Goal: Transaction & Acquisition: Obtain resource

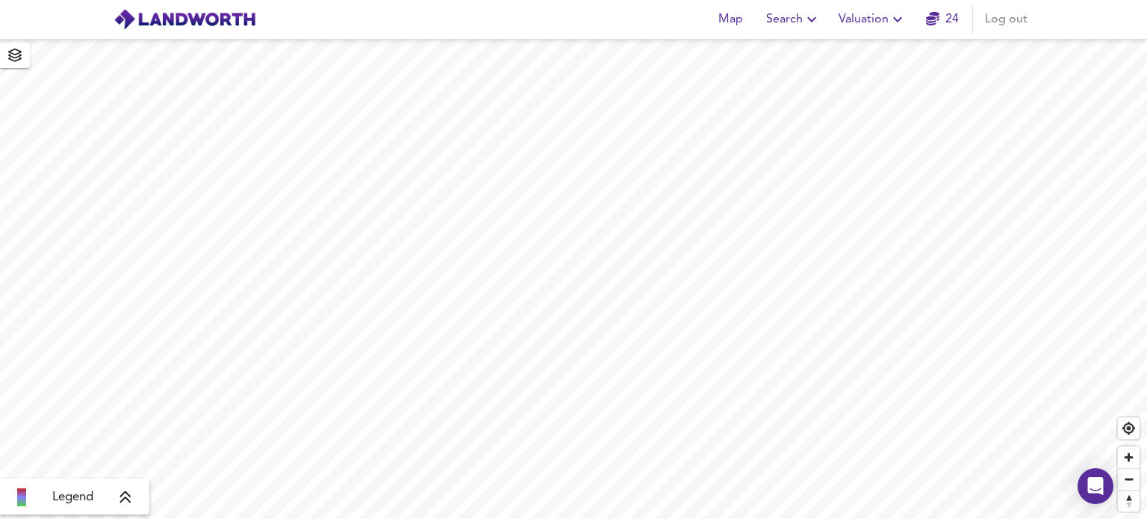
click at [896, 17] on icon "button" at bounding box center [898, 19] width 18 height 18
click at [855, 56] on li "New Valuation Report" at bounding box center [873, 53] width 179 height 27
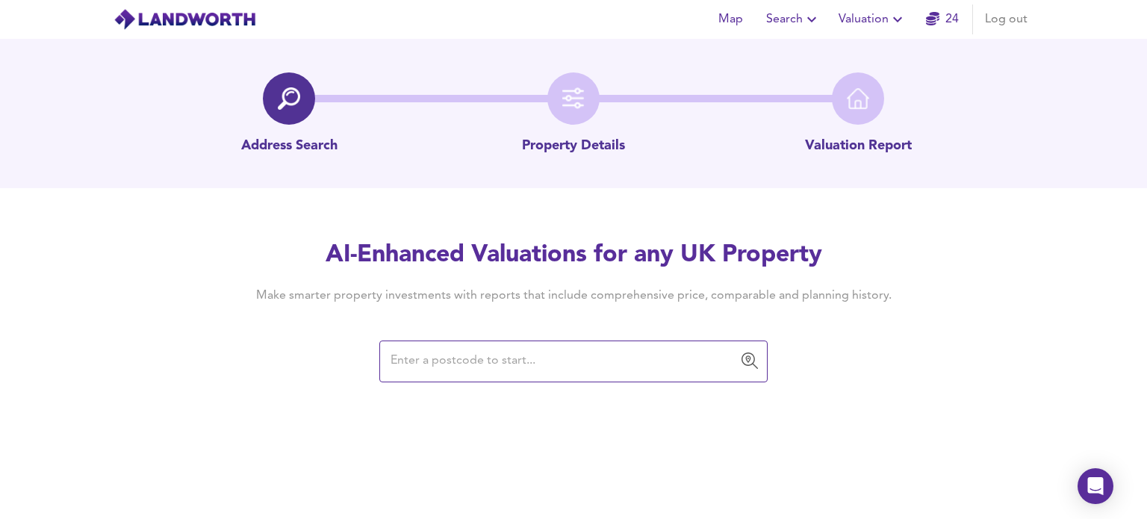
click at [424, 362] on input "text" at bounding box center [562, 361] width 353 height 28
type input "L18 2DG"
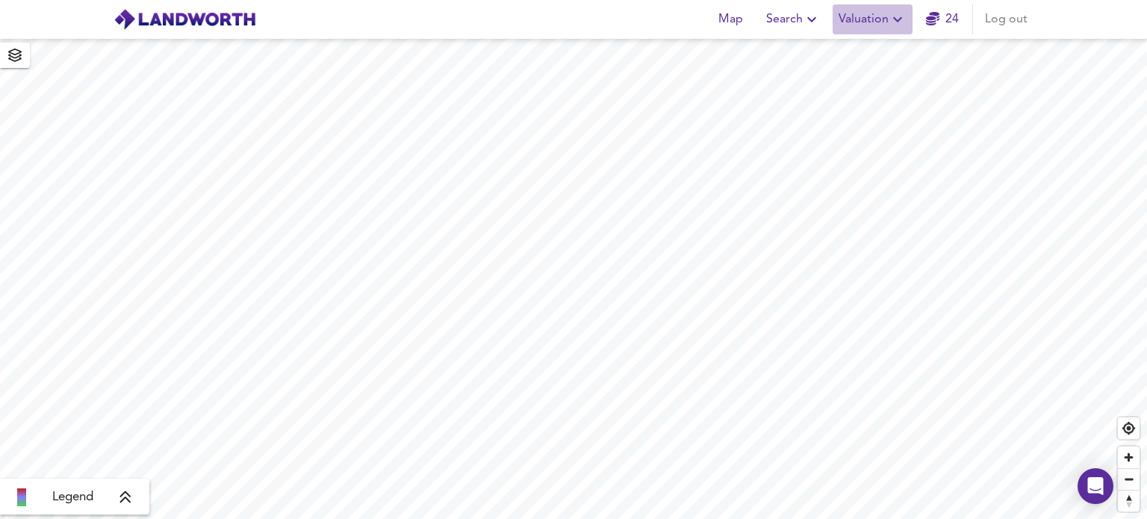
click at [896, 22] on icon "button" at bounding box center [898, 19] width 18 height 18
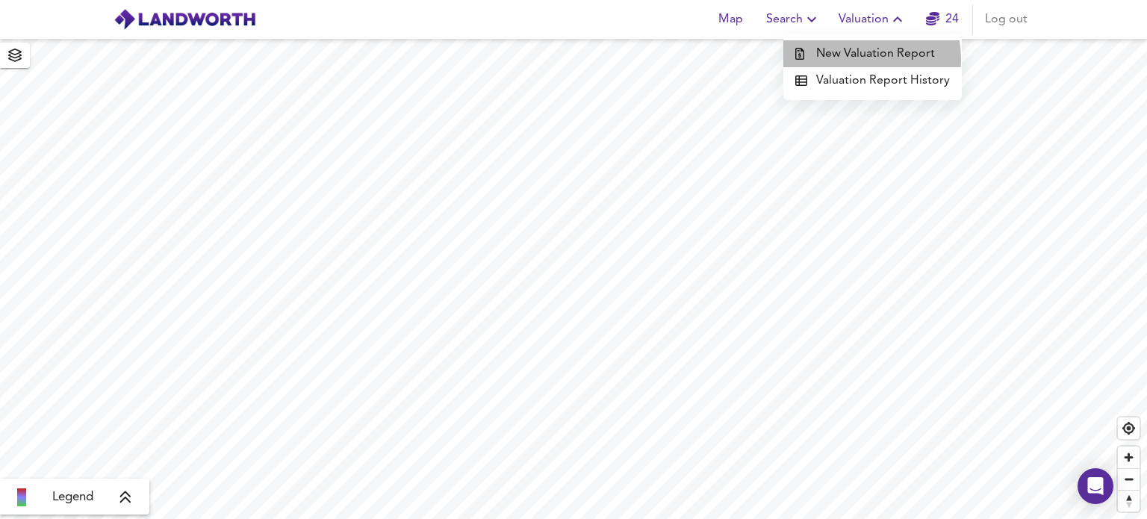
click at [855, 60] on li "New Valuation Report" at bounding box center [873, 53] width 179 height 27
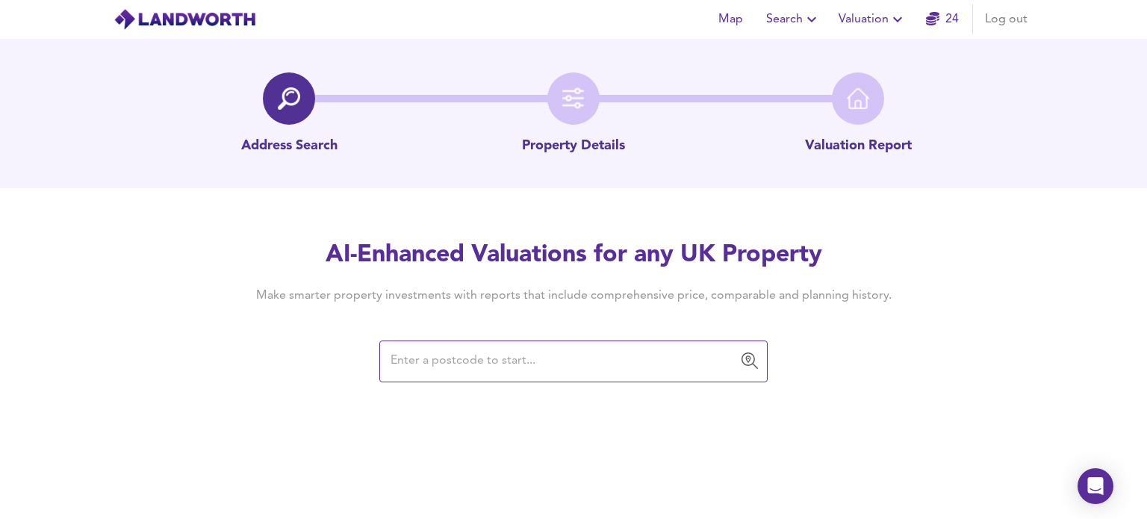
click at [433, 361] on input "text" at bounding box center [562, 361] width 353 height 28
type input "R"
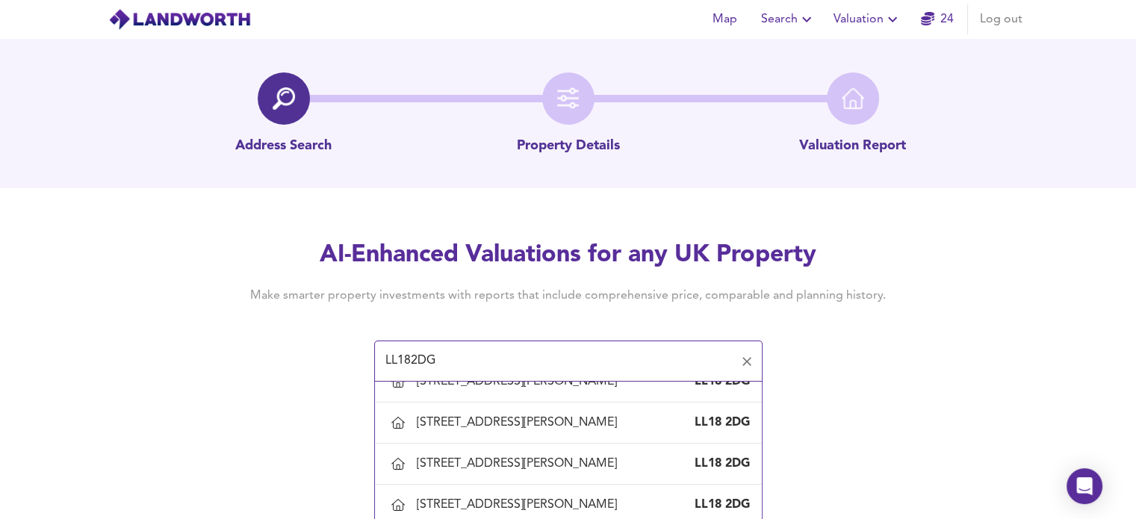
scroll to position [397, 0]
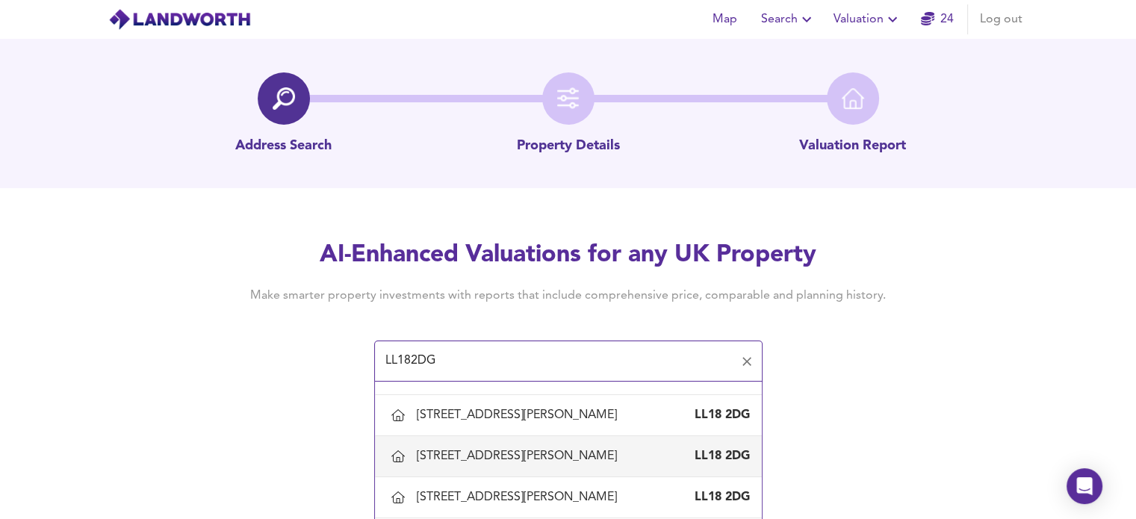
click at [504, 459] on div "44 Marsh Road, Rhyl, Denbighshire" at bounding box center [520, 456] width 206 height 16
type input "44 Marsh Road, Rhyl, Denbighshire"
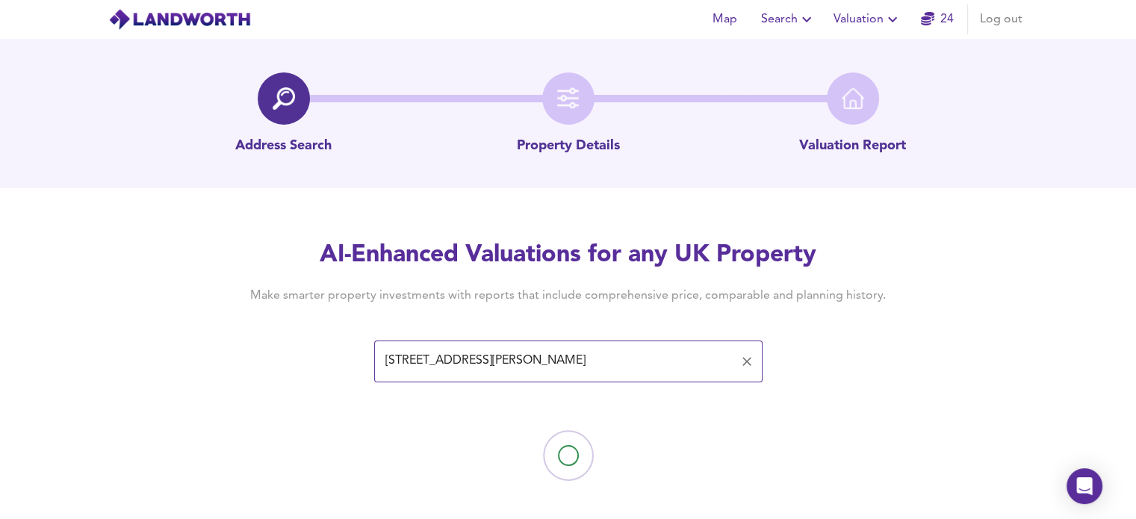
scroll to position [11, 0]
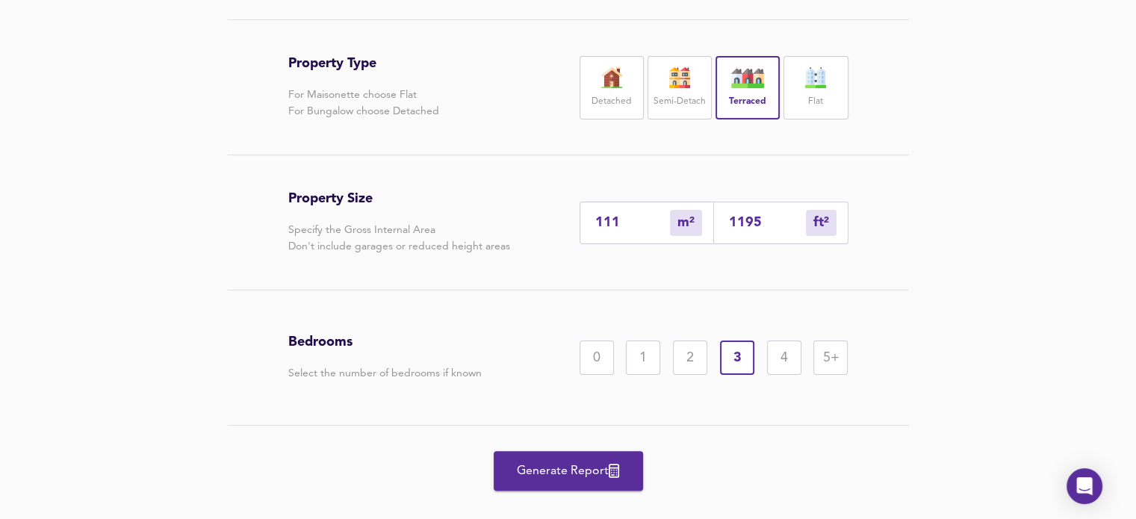
scroll to position [337, 0]
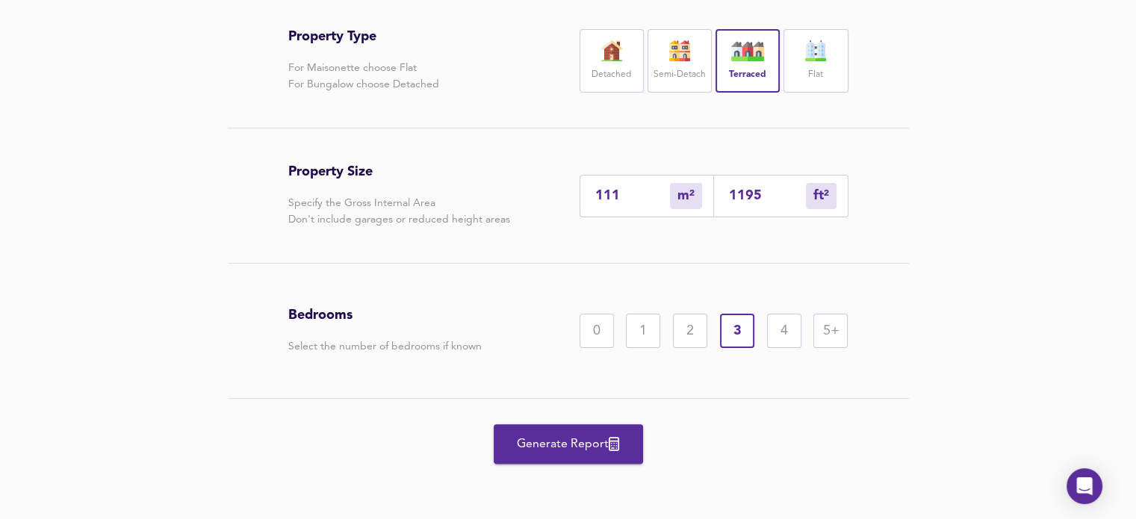
click at [580, 450] on span "Generate Report" at bounding box center [569, 444] width 120 height 21
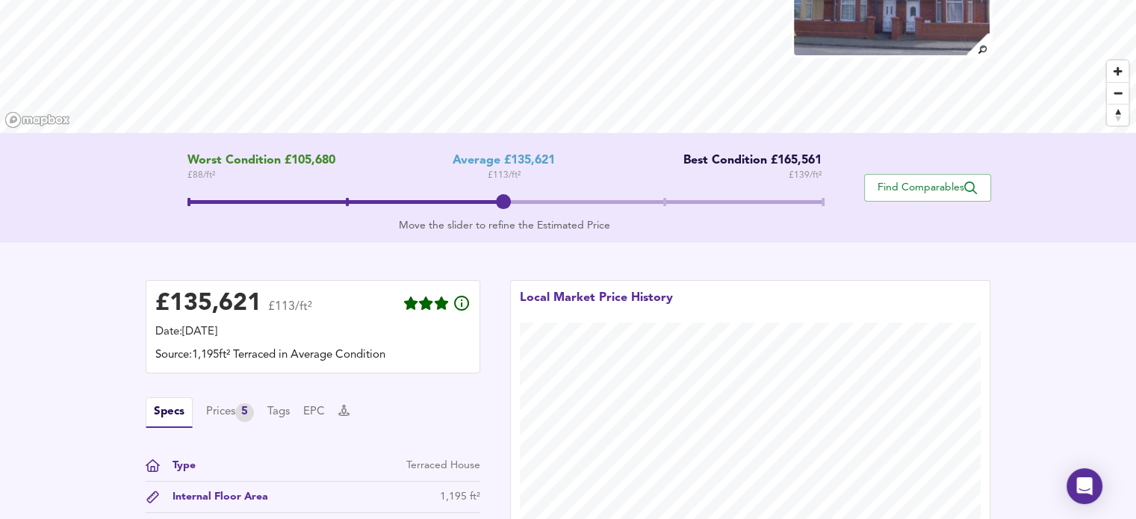
scroll to position [203, 0]
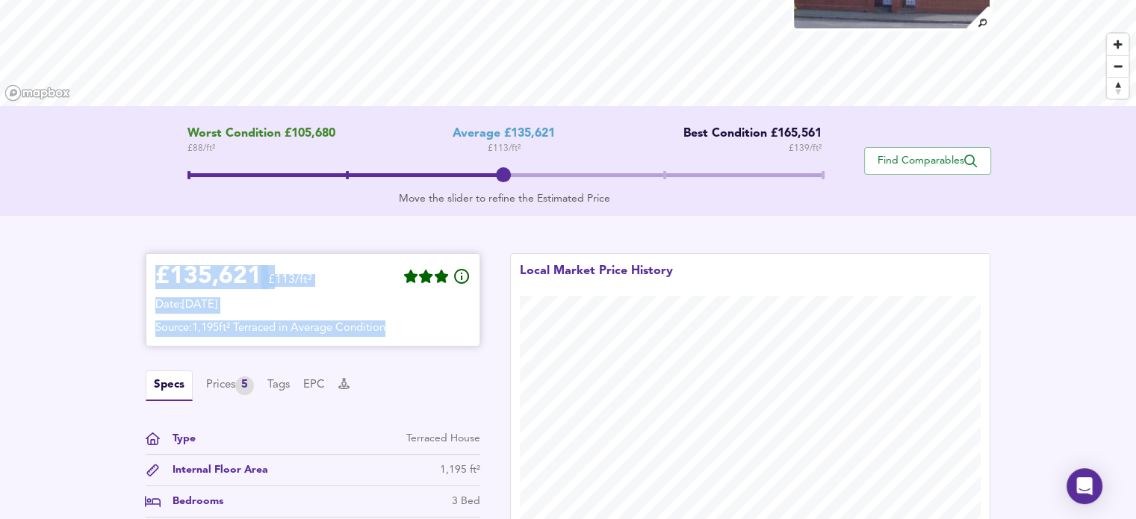
drag, startPoint x: 161, startPoint y: 279, endPoint x: 445, endPoint y: 326, distance: 287.8
click at [445, 327] on div "£ 135,621 £113/ft² Date: 25 August 2025 Source: 1,195ft² Terraced in Average Co…" at bounding box center [312, 300] width 315 height 74
copy div "£ 135,621 £113/ft² Date: 25 August 2025 Source: 1,195ft² Terraced in Average Co…"
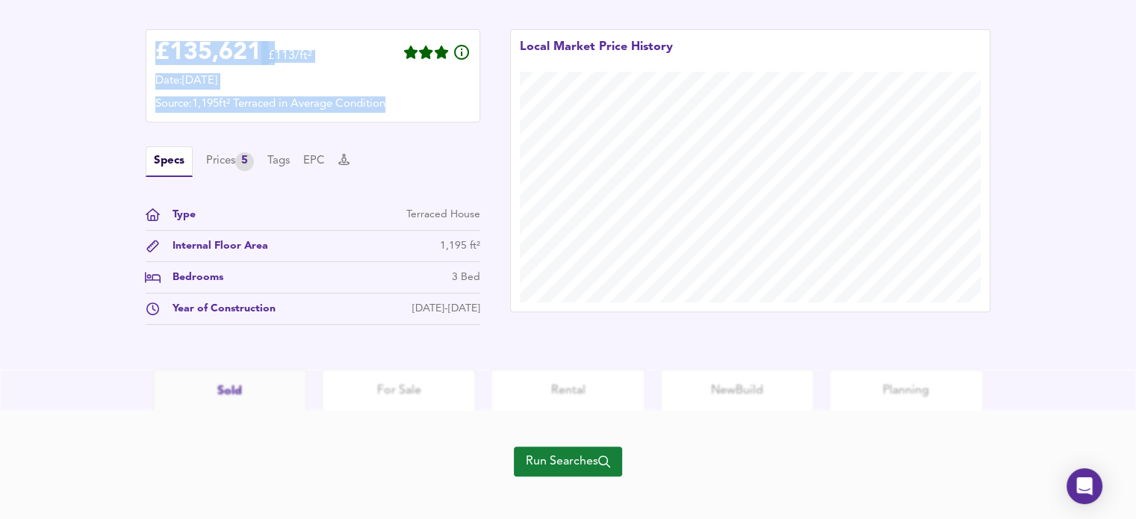
scroll to position [437, 0]
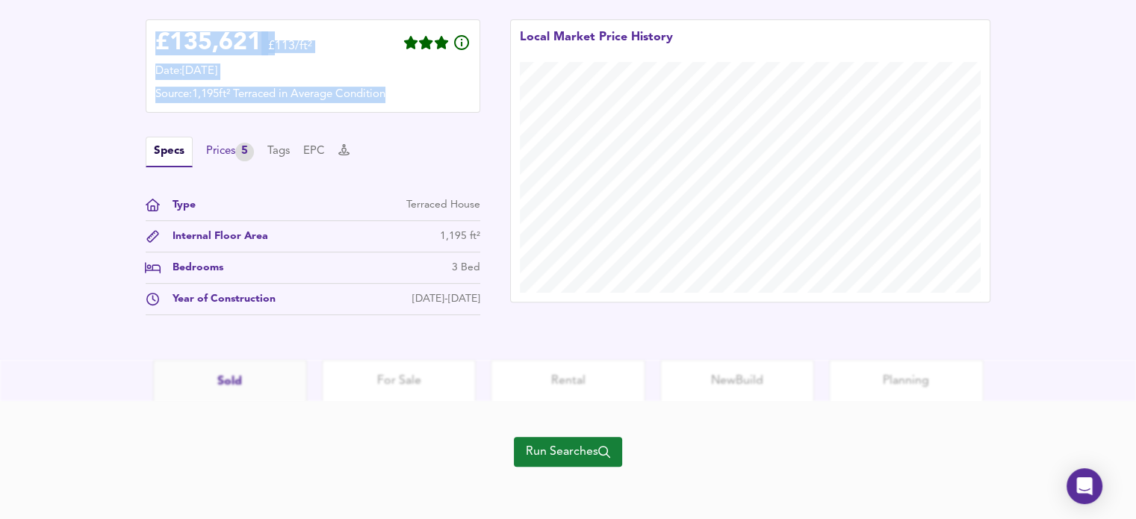
click at [219, 151] on div "Prices 5" at bounding box center [230, 152] width 48 height 19
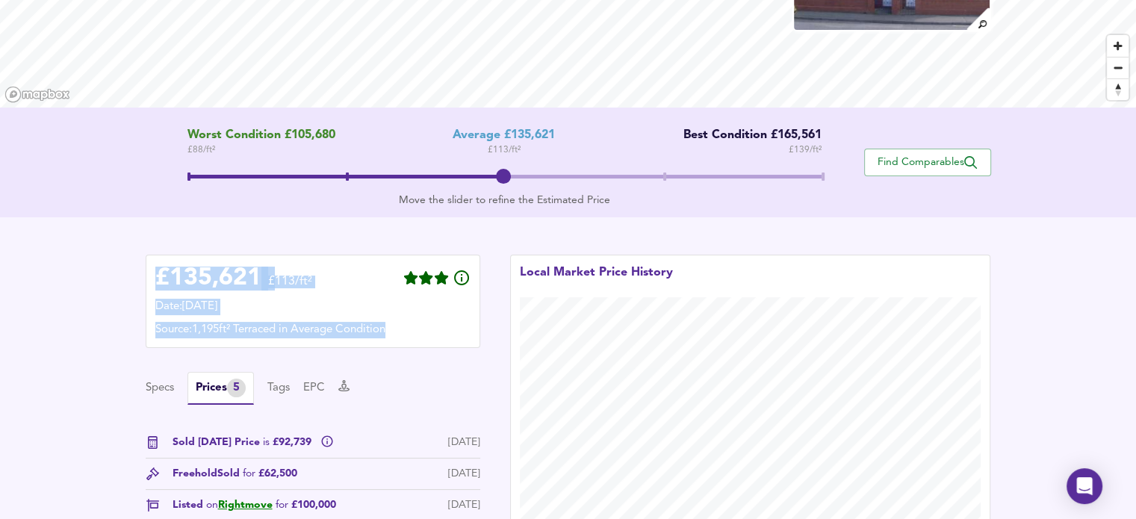
scroll to position [200, 0]
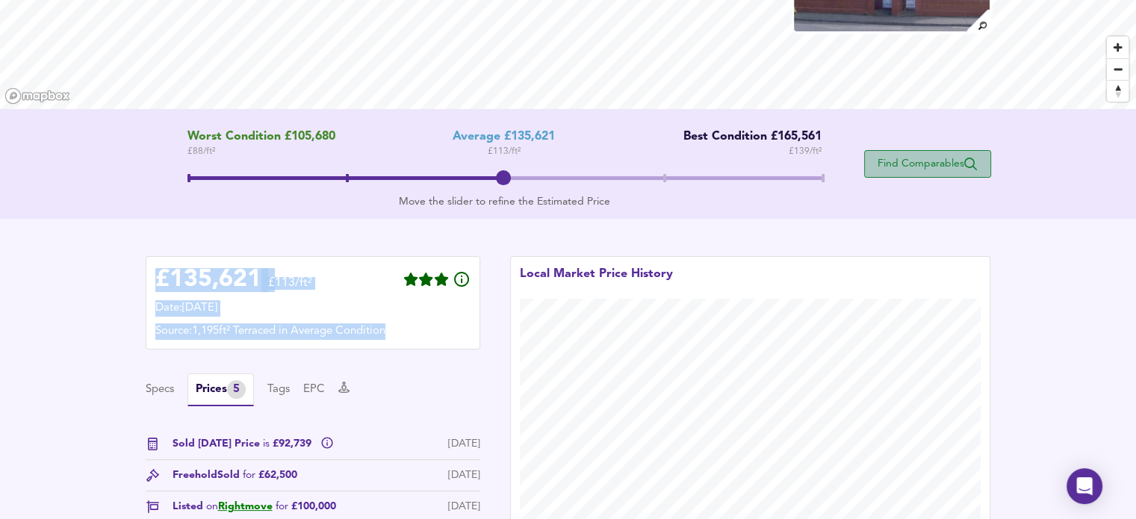
click at [926, 165] on span "Find Comparables" at bounding box center [928, 164] width 111 height 14
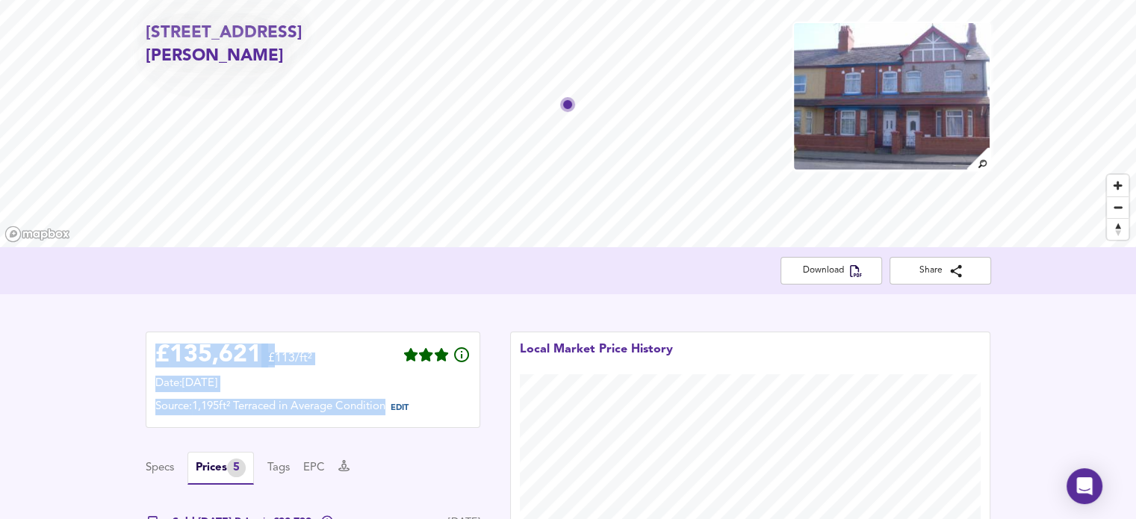
scroll to position [0, 0]
